Goal: Task Accomplishment & Management: Complete application form

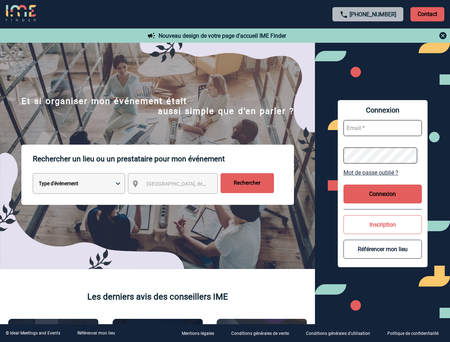
click at [225, 171] on p "Rechercher un lieu ou un prestataire pour mon événement" at bounding box center [163, 159] width 261 height 29
click at [427, 14] on p "Contact" at bounding box center [428, 14] width 34 height 14
click at [368, 36] on div at bounding box center [368, 35] width 159 height 9
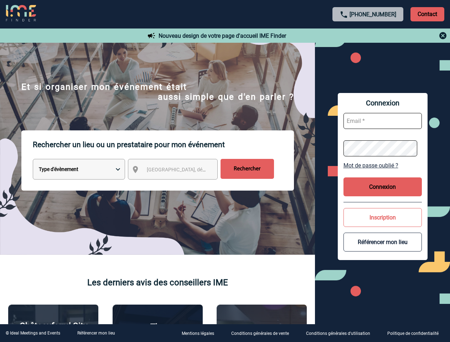
click at [179, 185] on div at bounding box center [140, 106] width 280 height 212
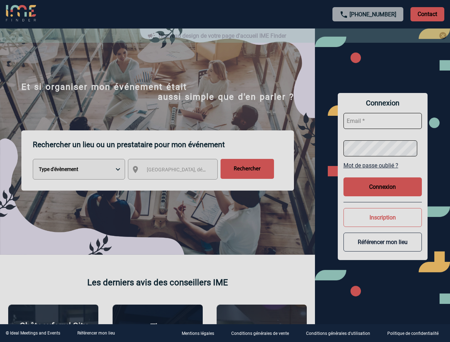
click at [383, 173] on div at bounding box center [225, 171] width 450 height 342
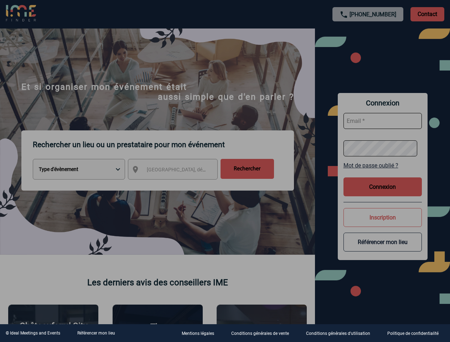
click at [383, 194] on div at bounding box center [225, 171] width 450 height 342
click at [383, 225] on div at bounding box center [225, 171] width 450 height 342
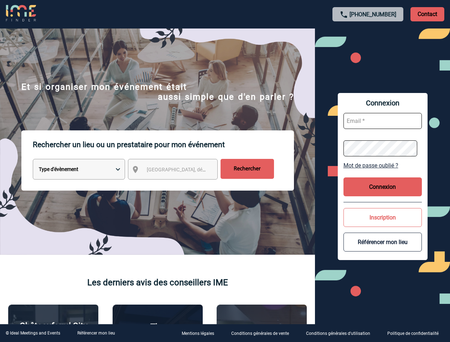
click at [383, 249] on button "Référencer mon lieu" at bounding box center [383, 242] width 78 height 19
click at [96, 333] on link "Référencer mon lieu" at bounding box center [96, 333] width 38 height 5
